Goal: Navigation & Orientation: Find specific page/section

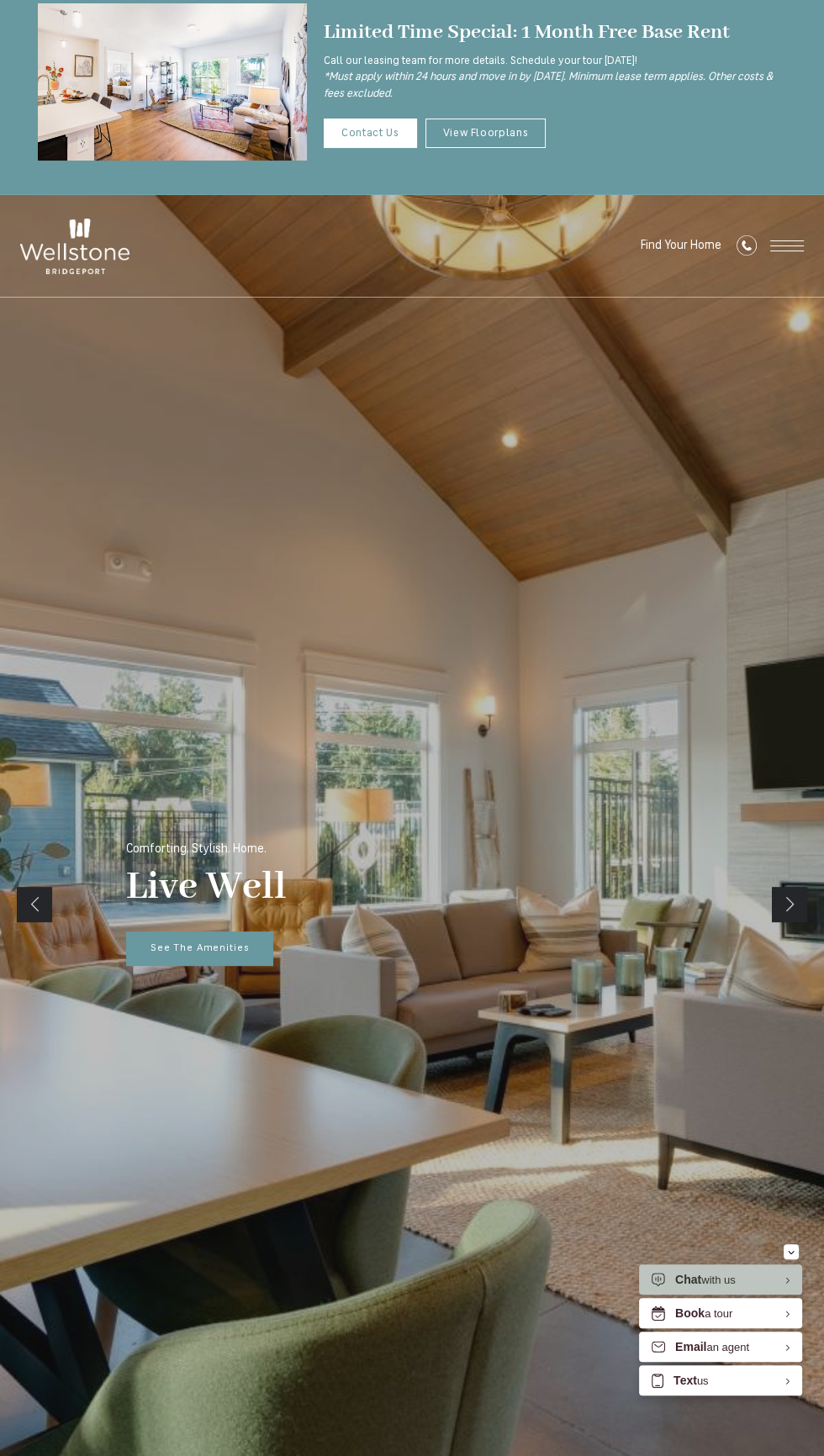
scroll to position [35, 0]
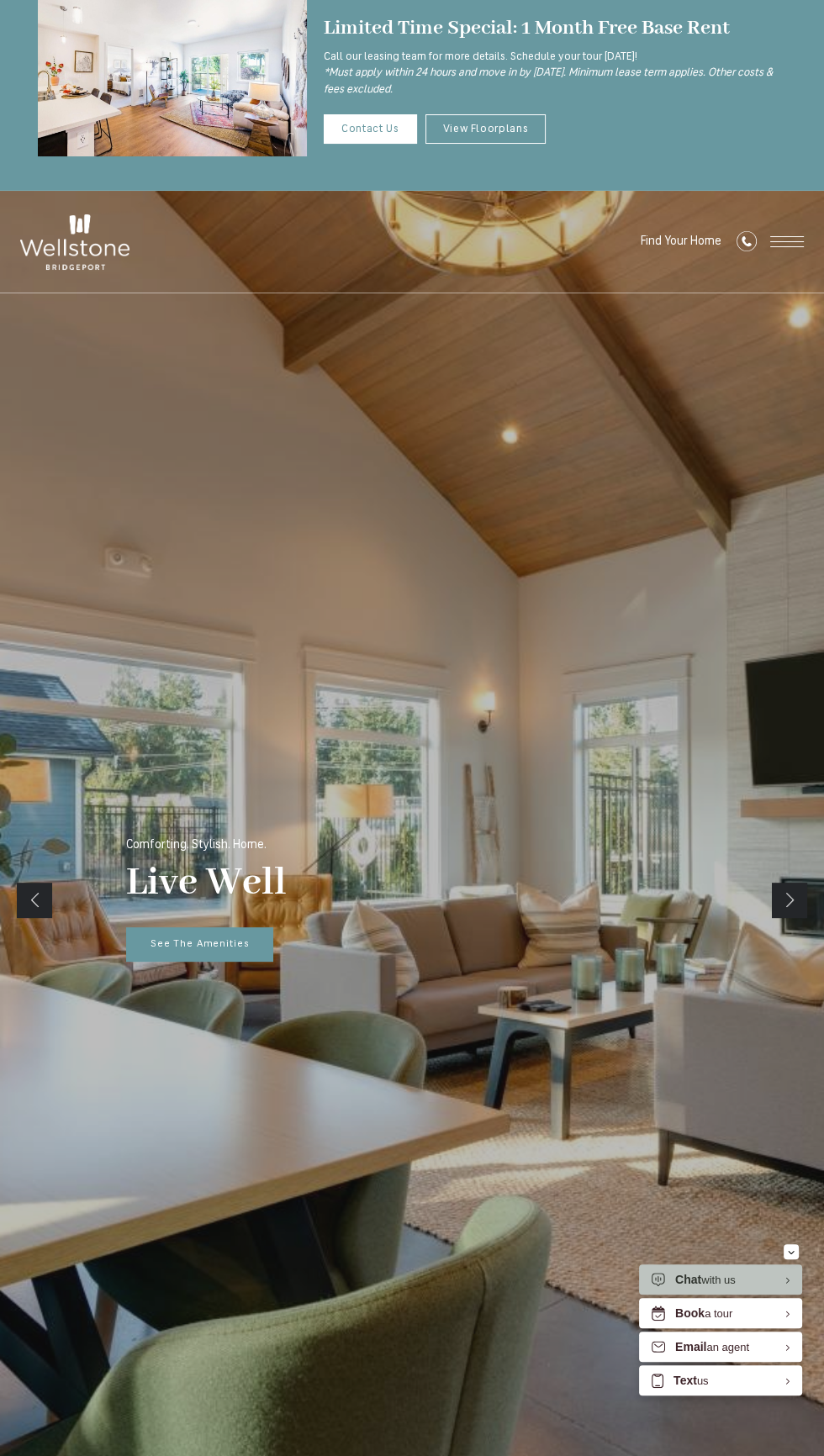
click at [785, 246] on span "Open Menu" at bounding box center [787, 241] width 34 height 11
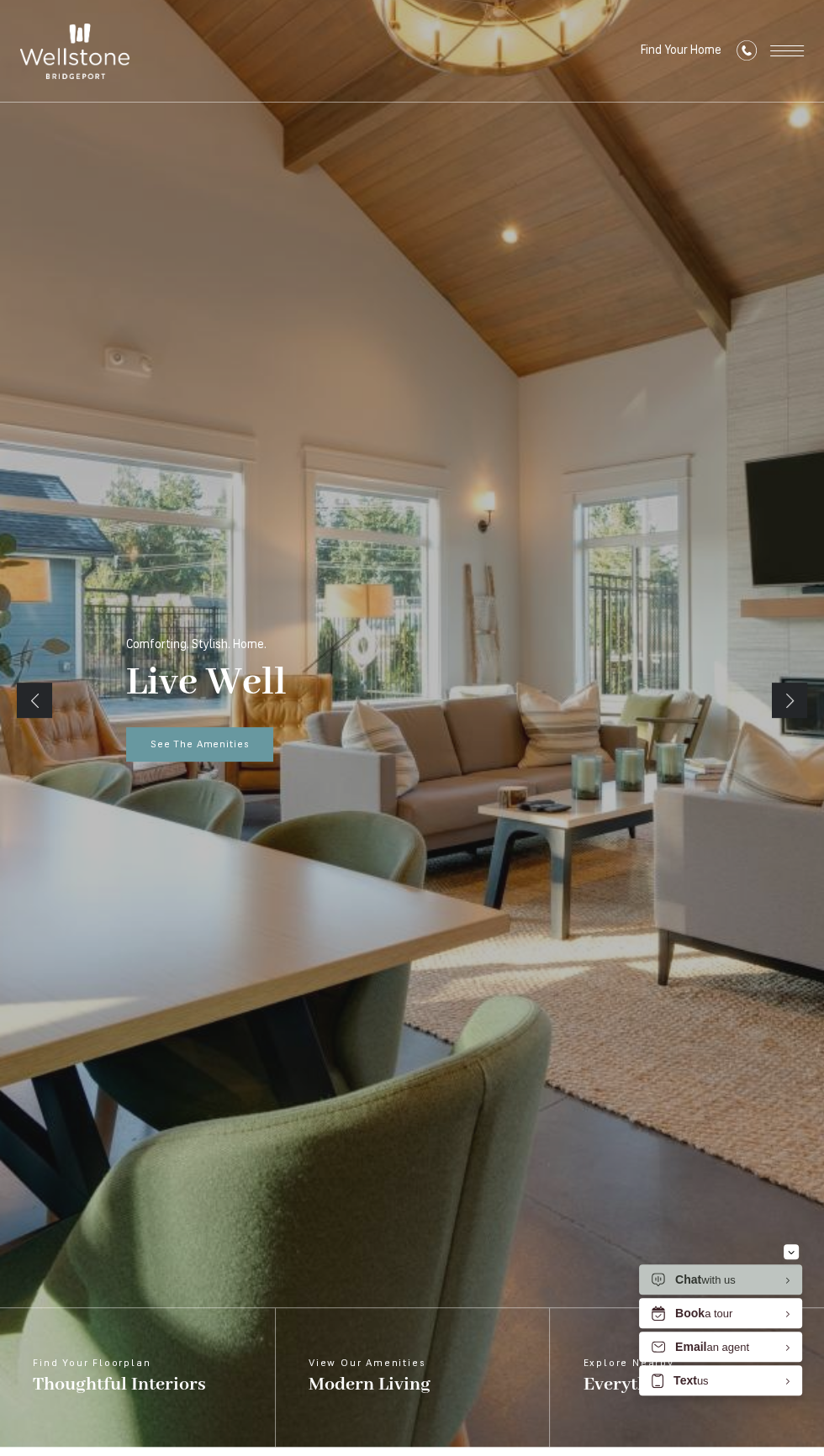
scroll to position [0, 0]
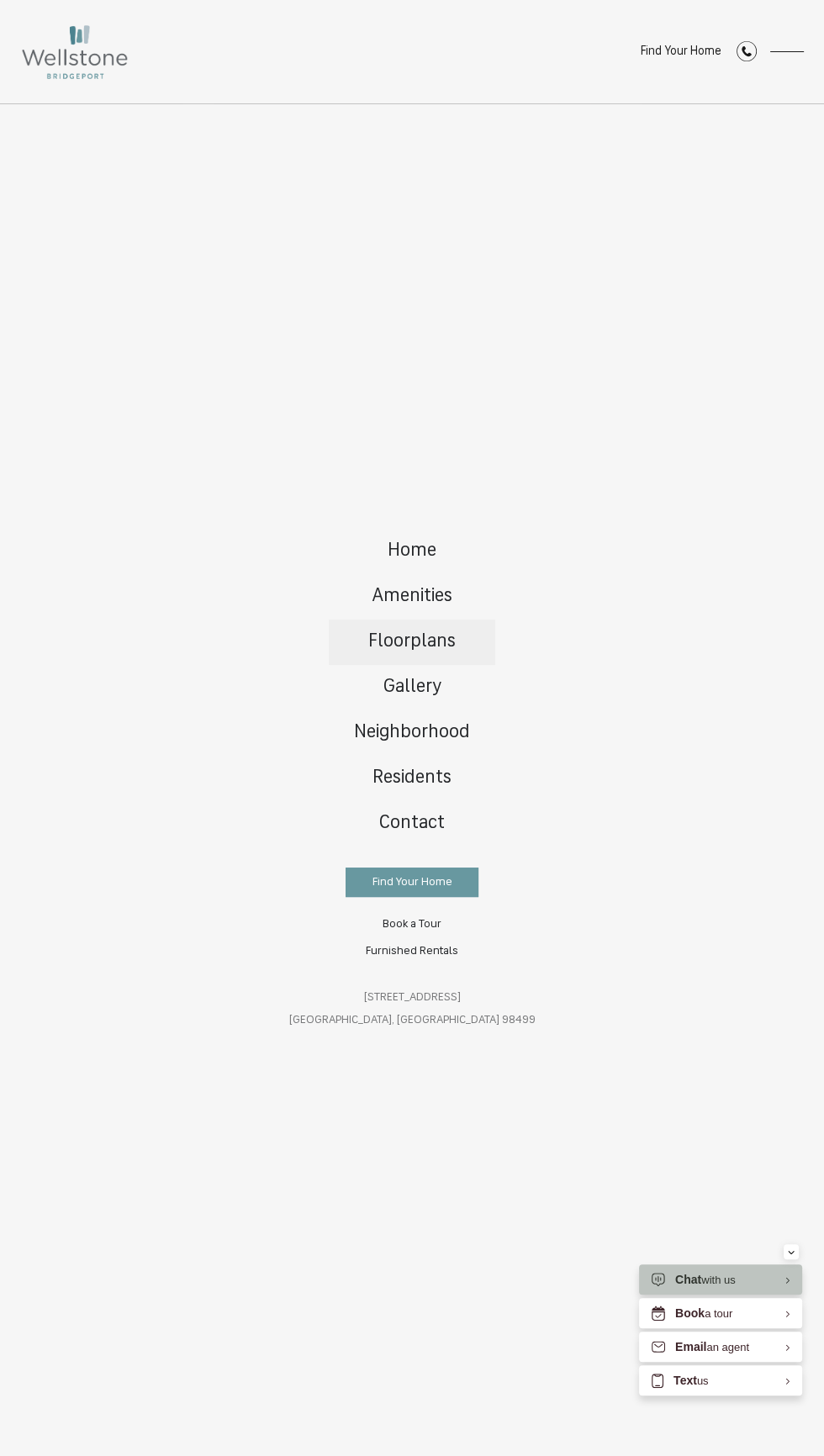
click at [462, 643] on link "Floorplans" at bounding box center [412, 642] width 166 height 46
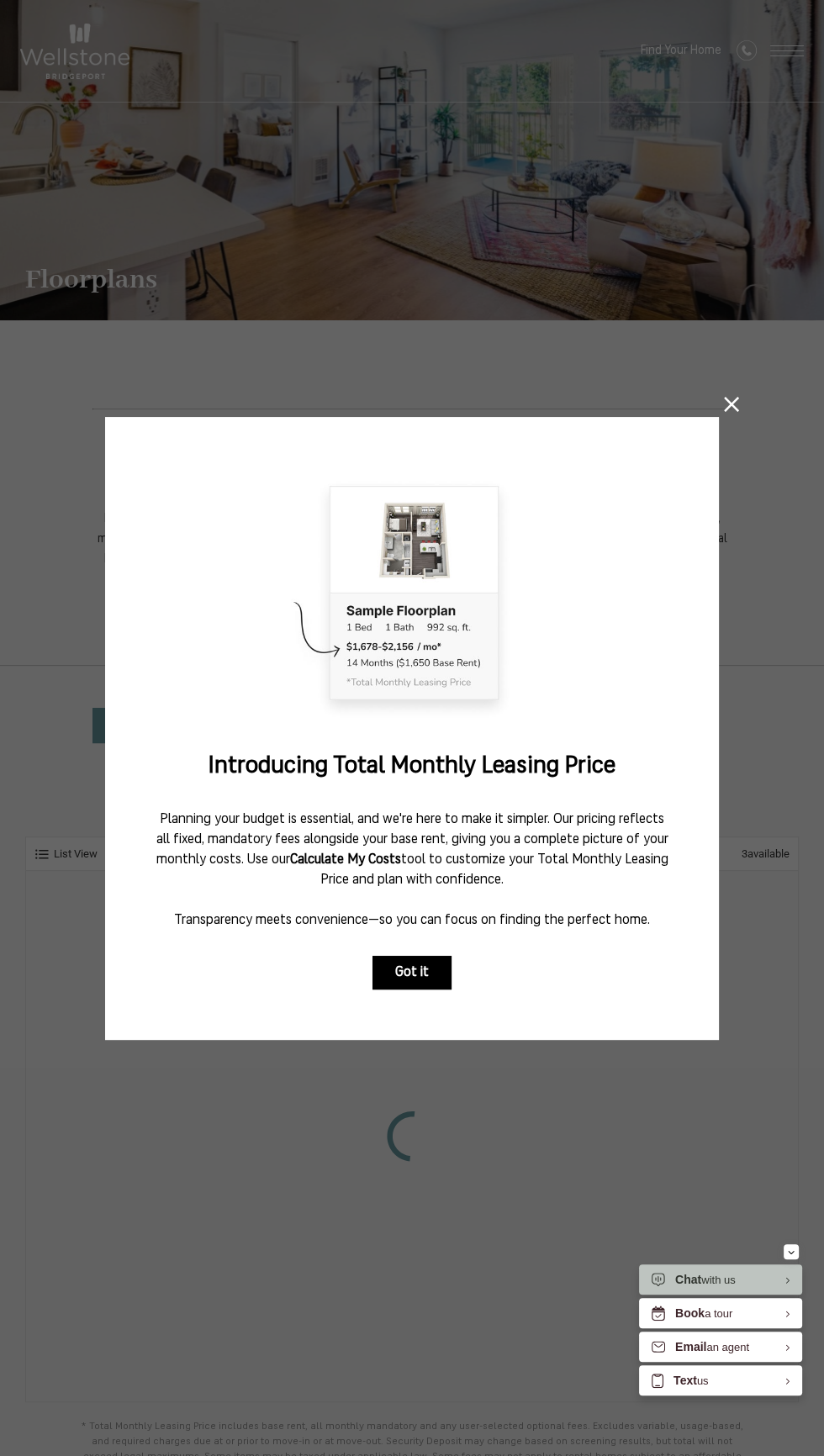
click at [413, 972] on button "Got it" at bounding box center [412, 973] width 79 height 34
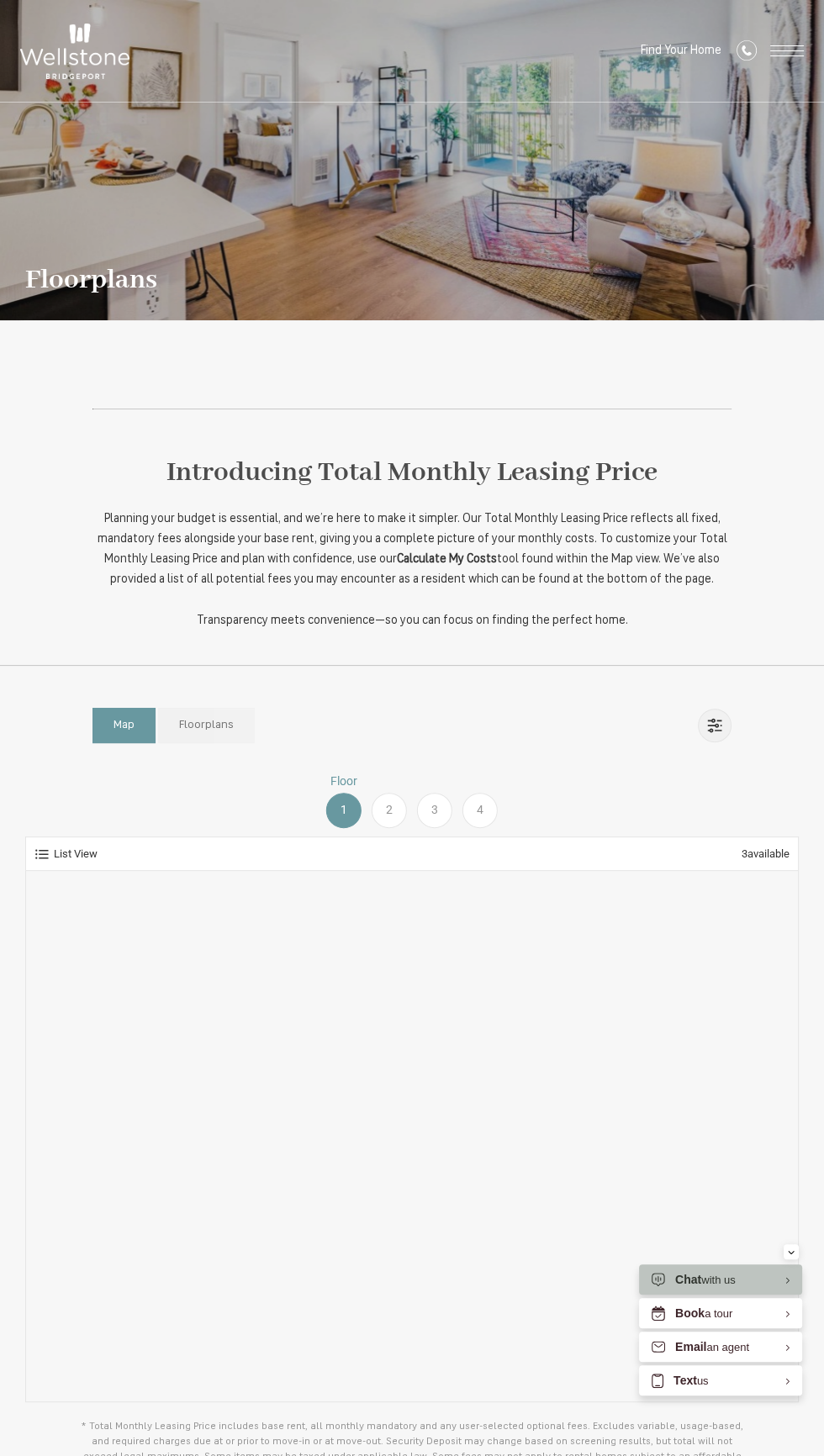
click at [235, 723] on link "Floorplans" at bounding box center [207, 725] width 97 height 35
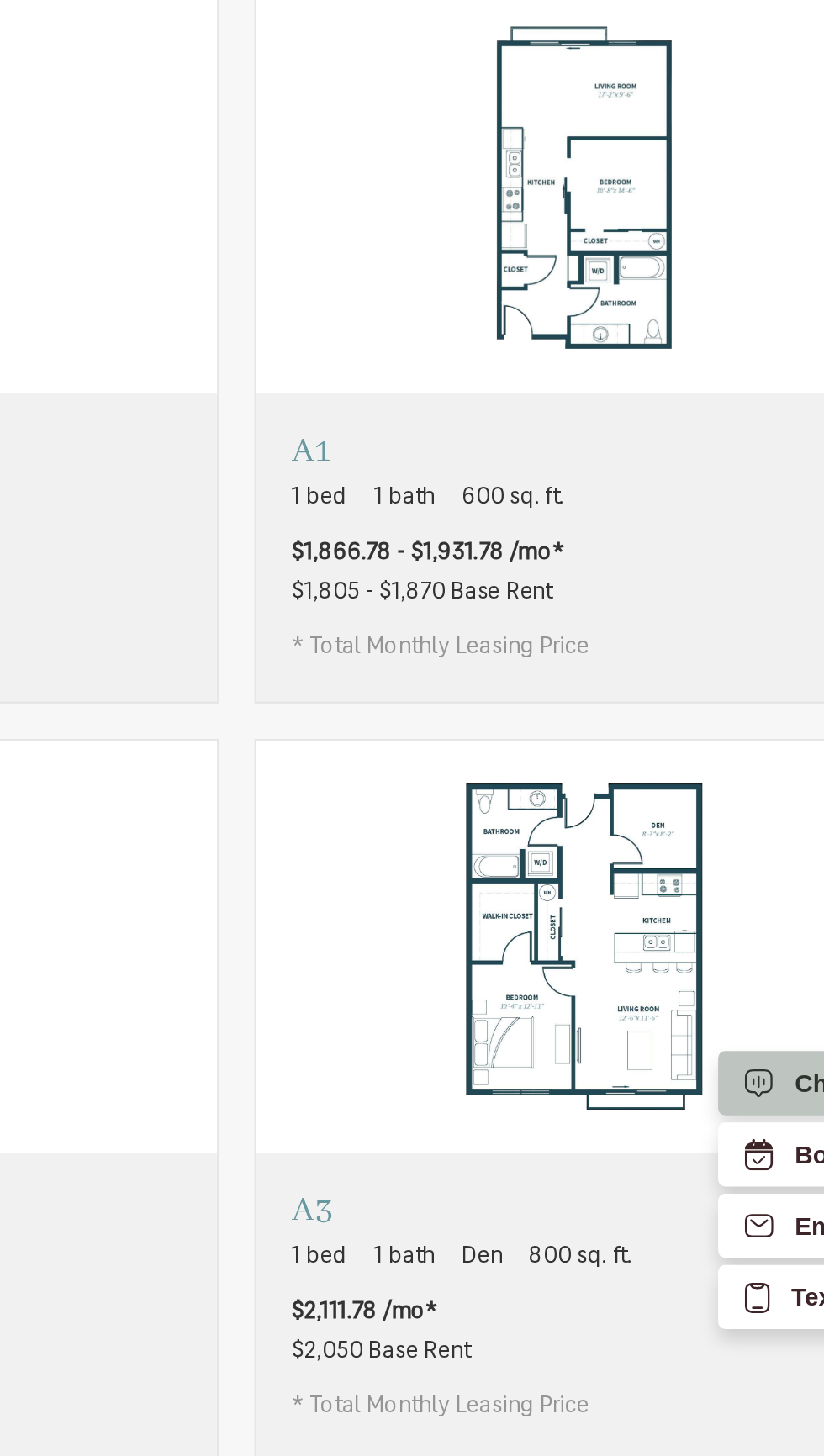
scroll to position [11, 0]
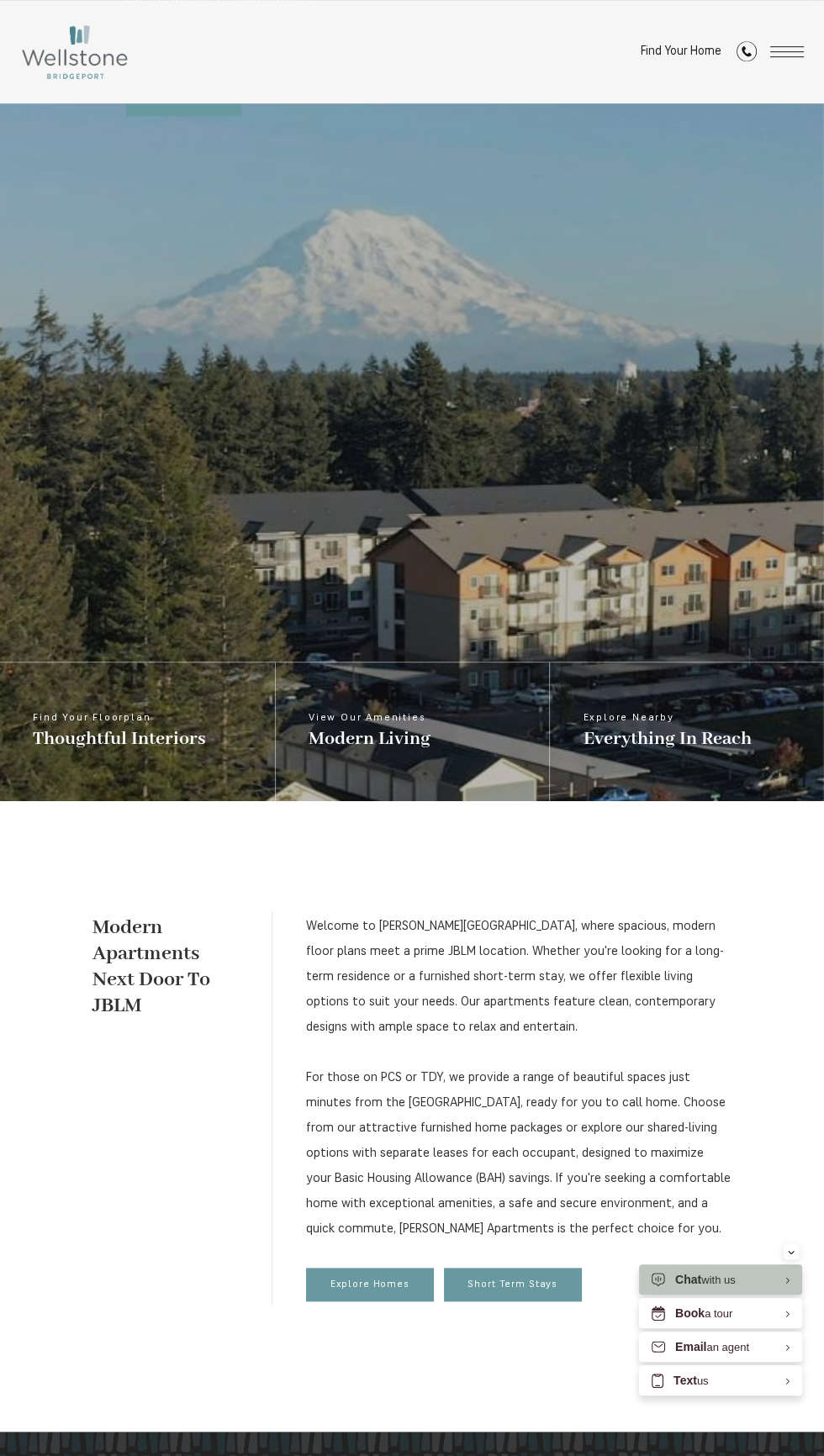
scroll to position [881, 0]
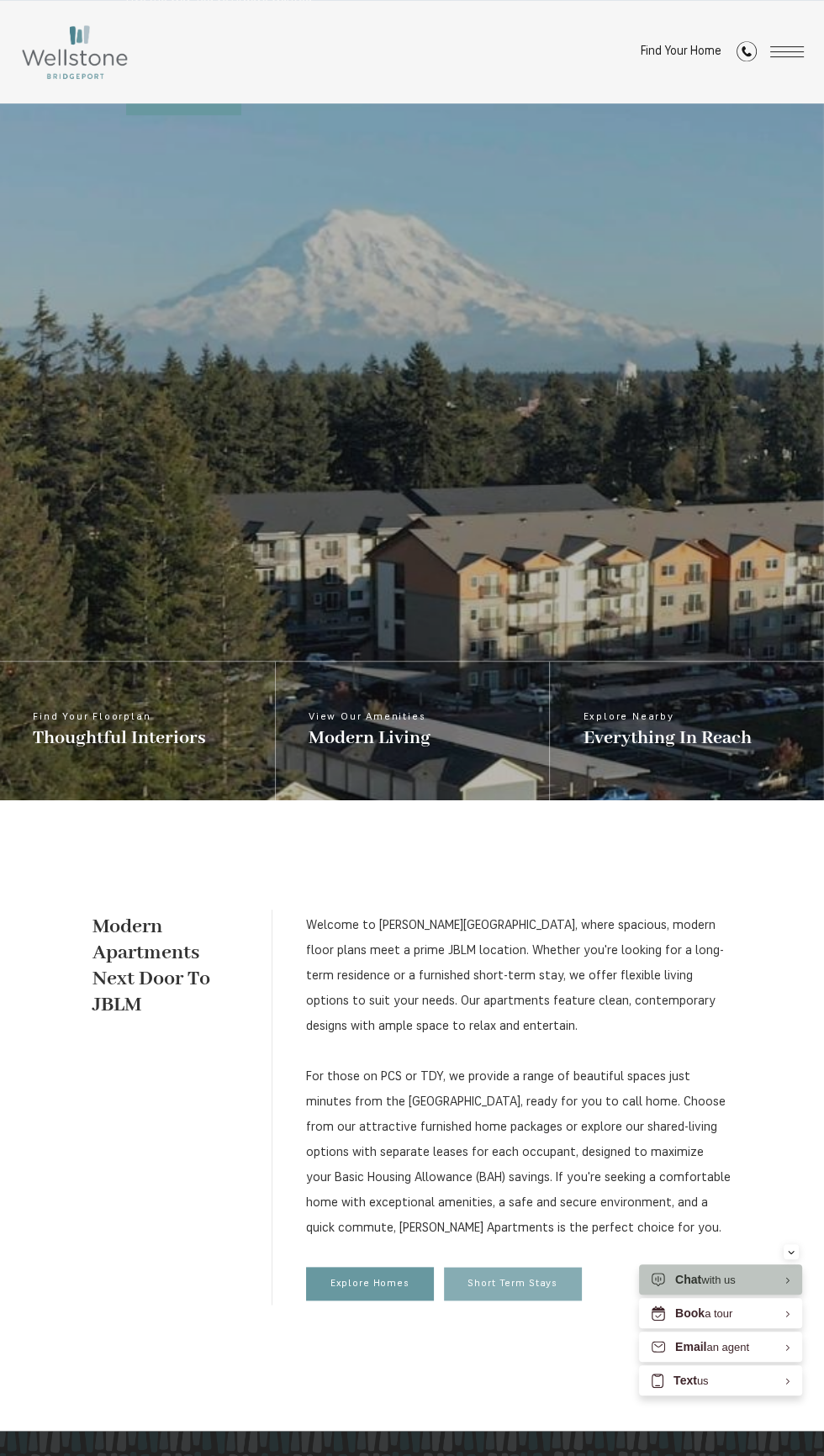
click at [506, 1283] on span "Short Term Stays" at bounding box center [513, 1283] width 90 height 12
click at [362, 1283] on span "Explore Homes" at bounding box center [370, 1283] width 79 height 12
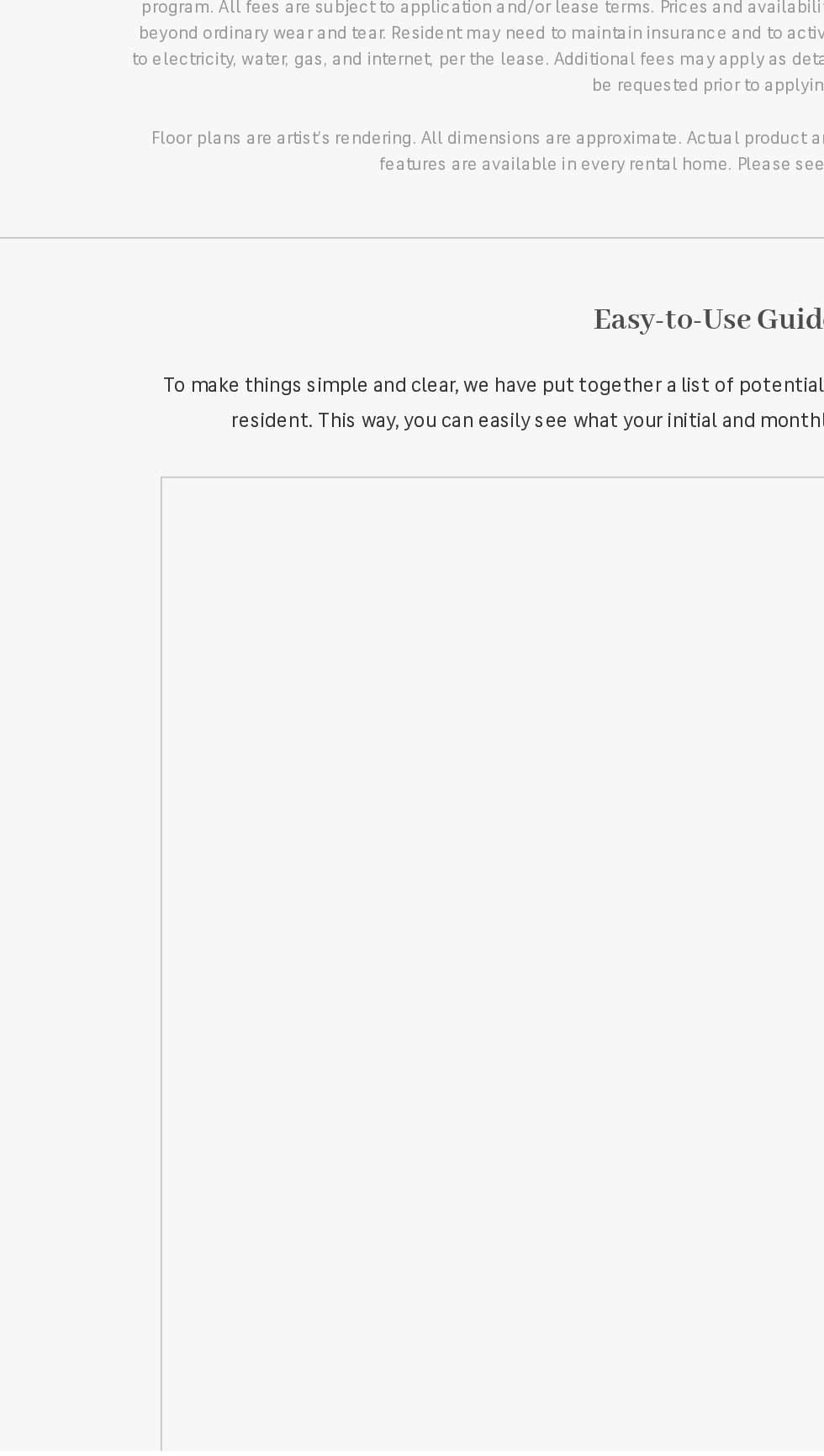
scroll to position [1274, 0]
